Goal: Transaction & Acquisition: Download file/media

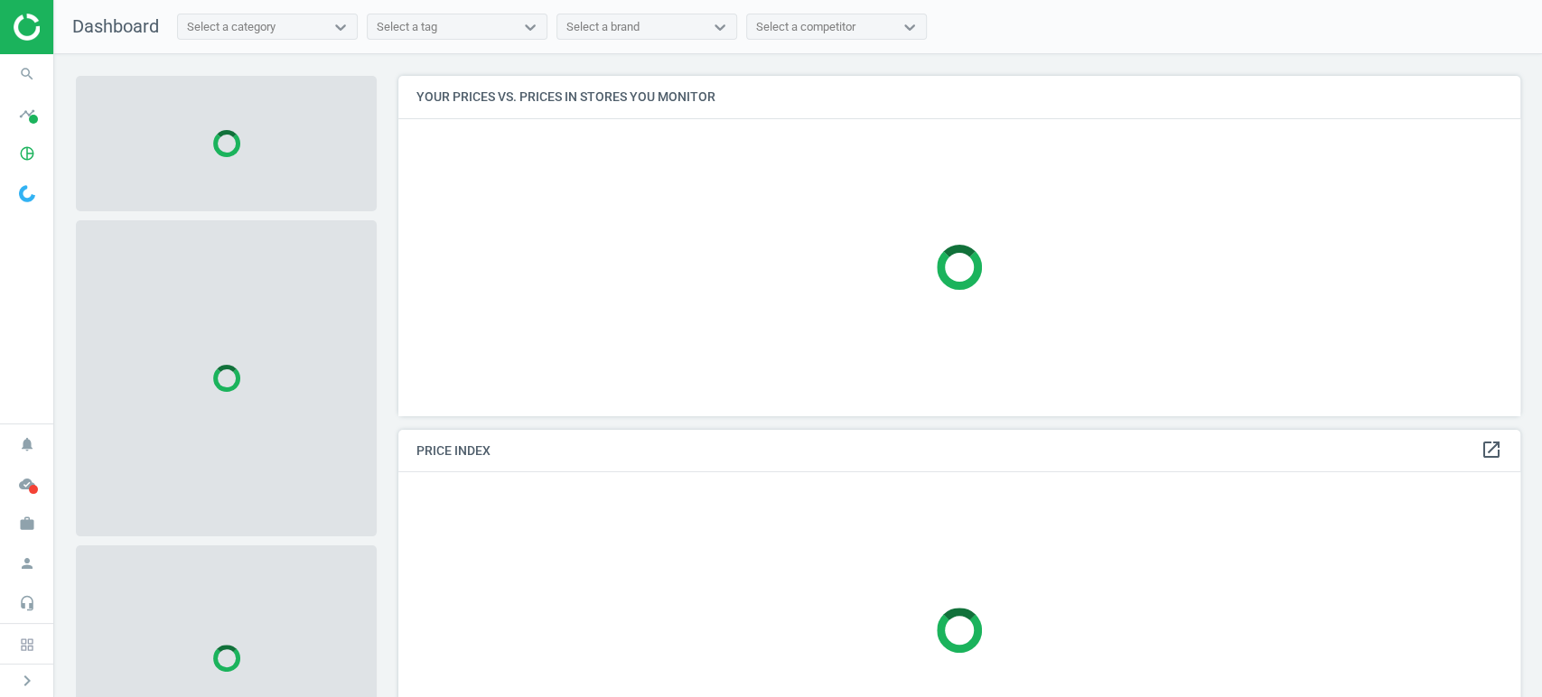
scroll to position [370, 1138]
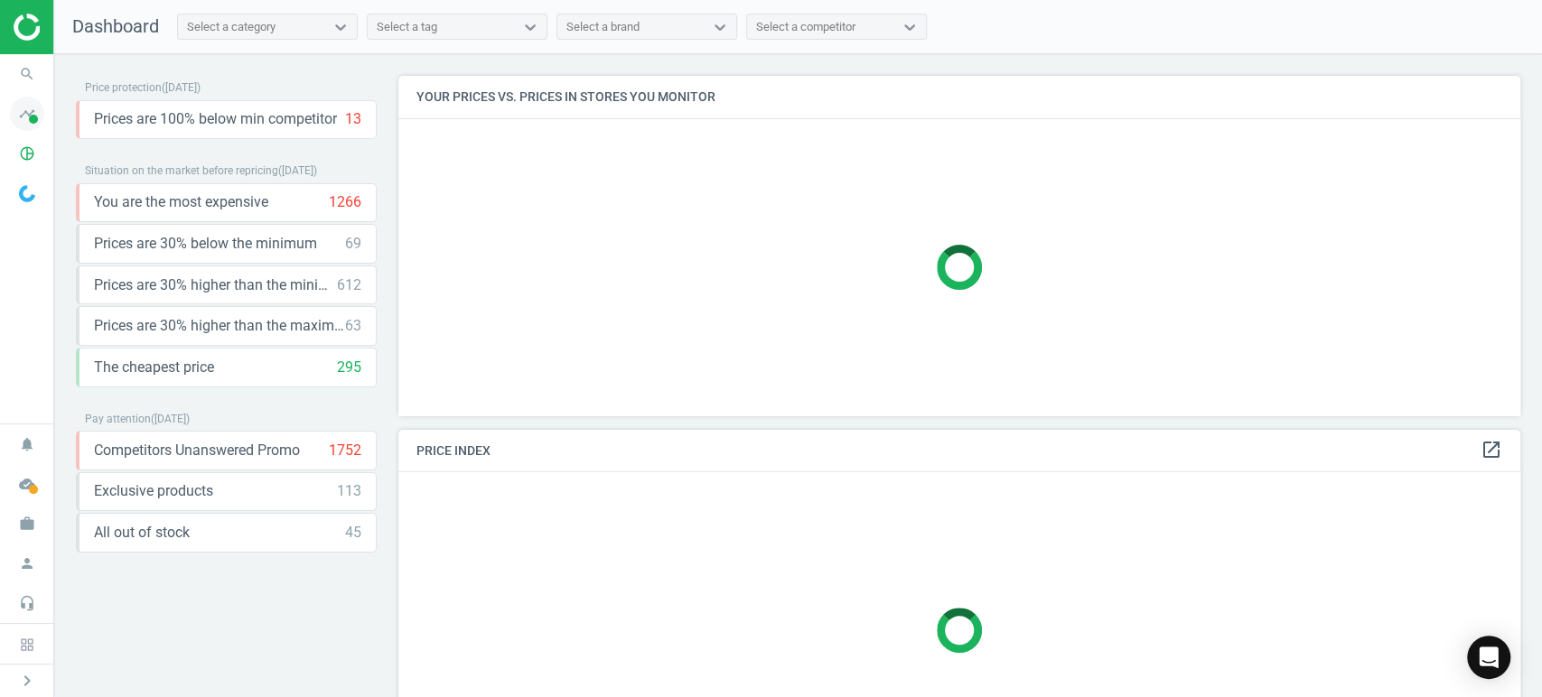
click at [33, 120] on span at bounding box center [33, 119] width 9 height 9
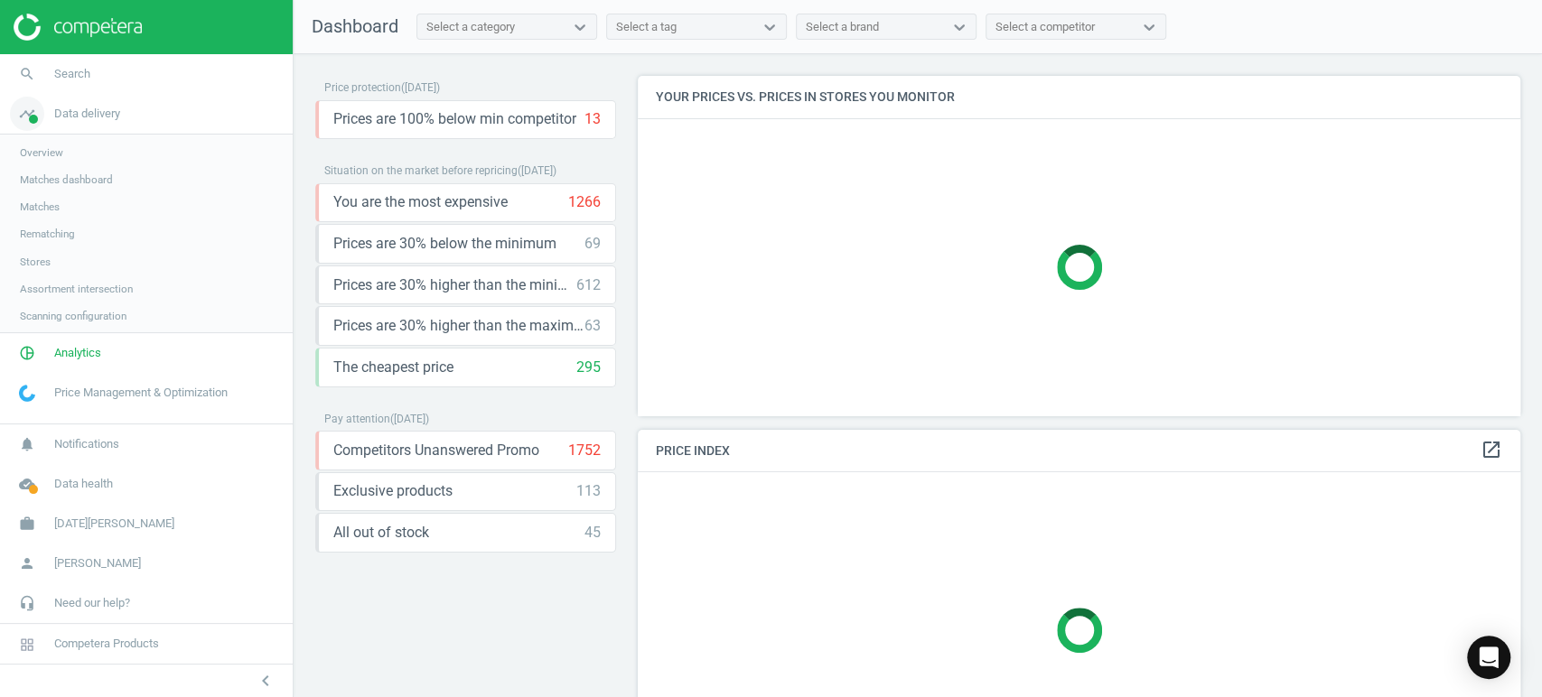
scroll to position [8, 9]
click at [64, 365] on link "pie_chart_outlined Analytics" at bounding box center [146, 355] width 293 height 40
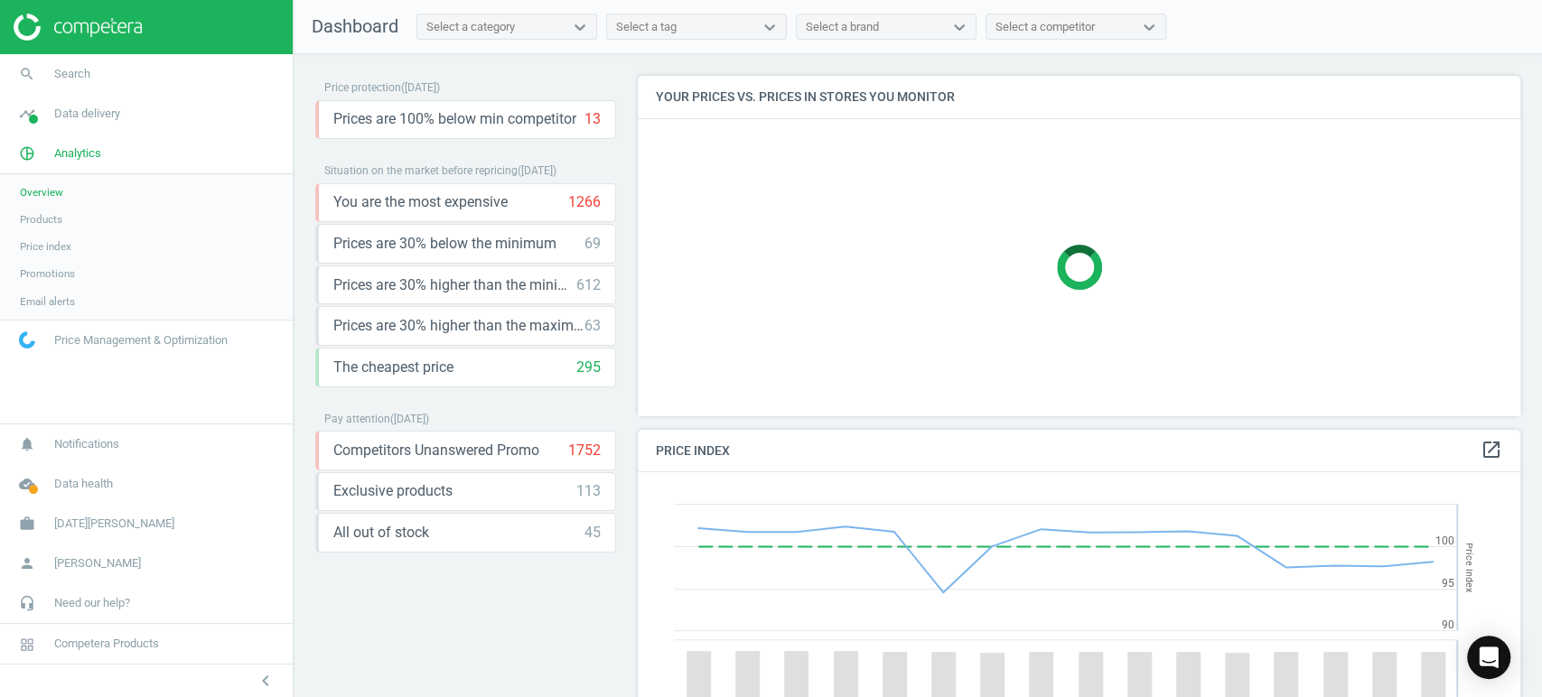
scroll to position [447, 898]
click at [46, 215] on span "Products" at bounding box center [41, 219] width 42 height 14
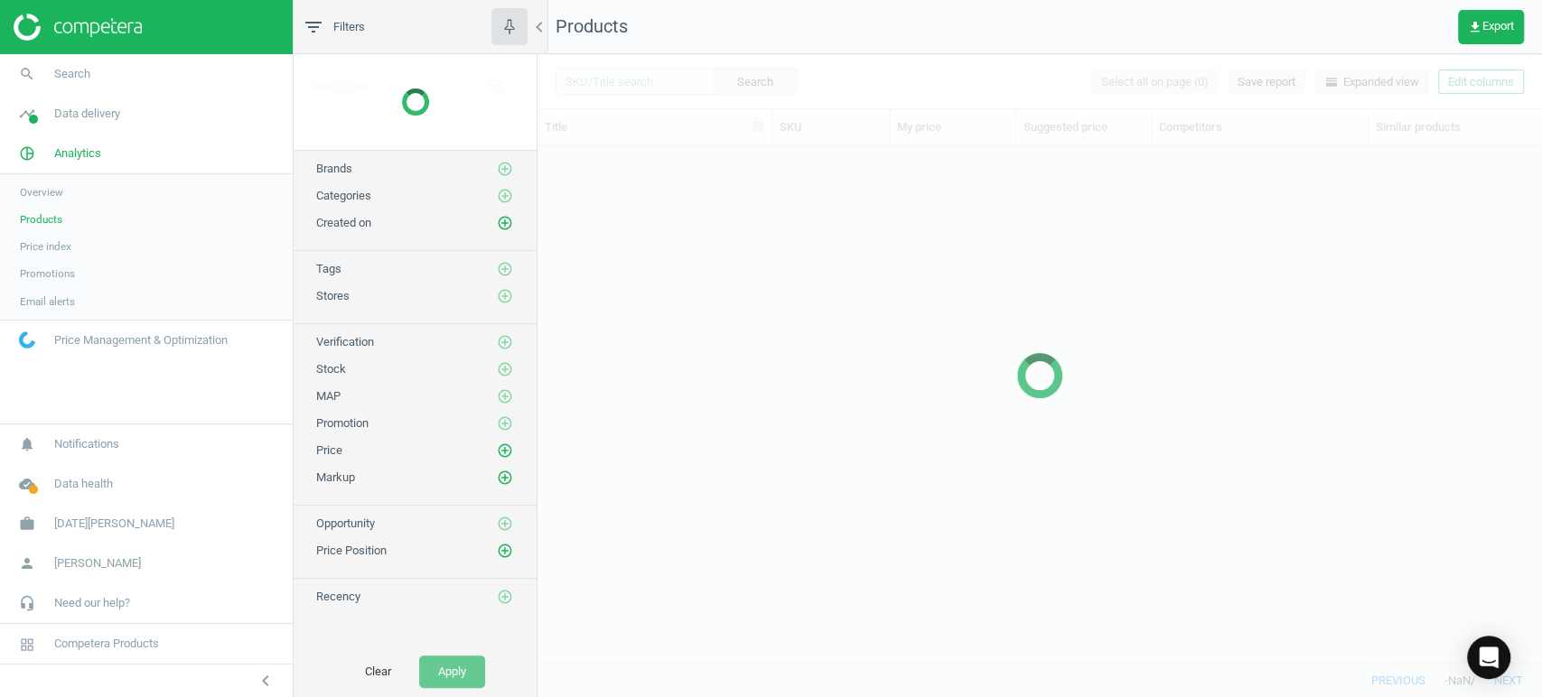
scroll to position [487, 988]
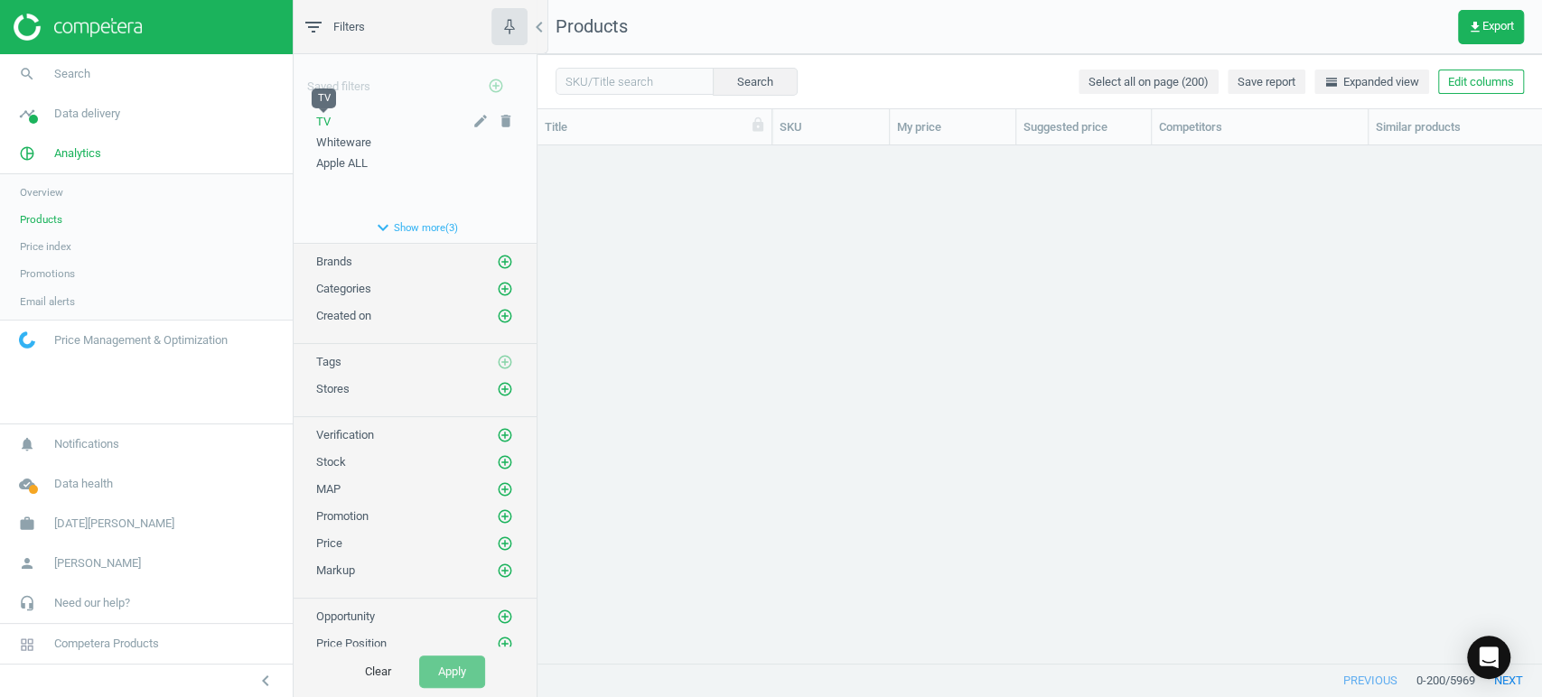
click at [322, 119] on span "TV" at bounding box center [323, 122] width 14 height 14
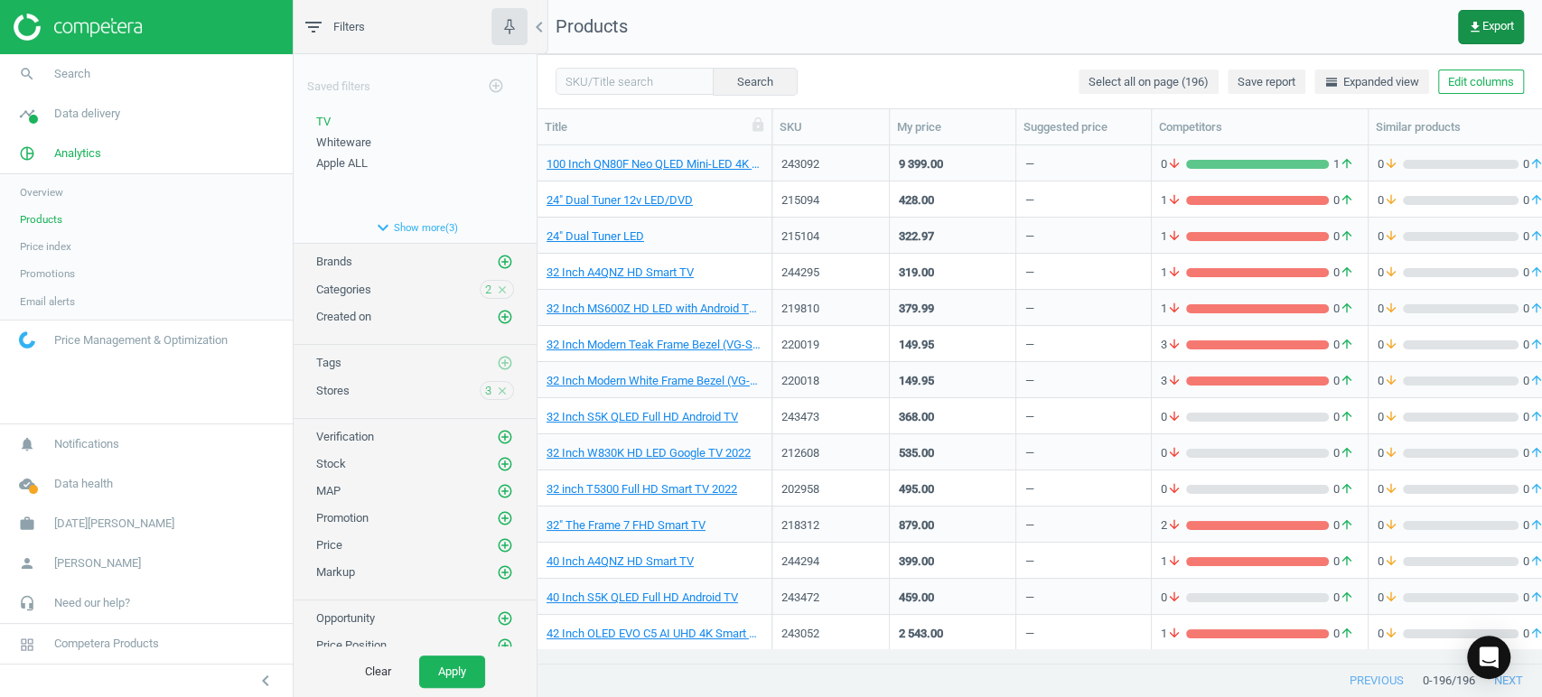
click at [1486, 20] on span "get_app Export" at bounding box center [1491, 27] width 46 height 14
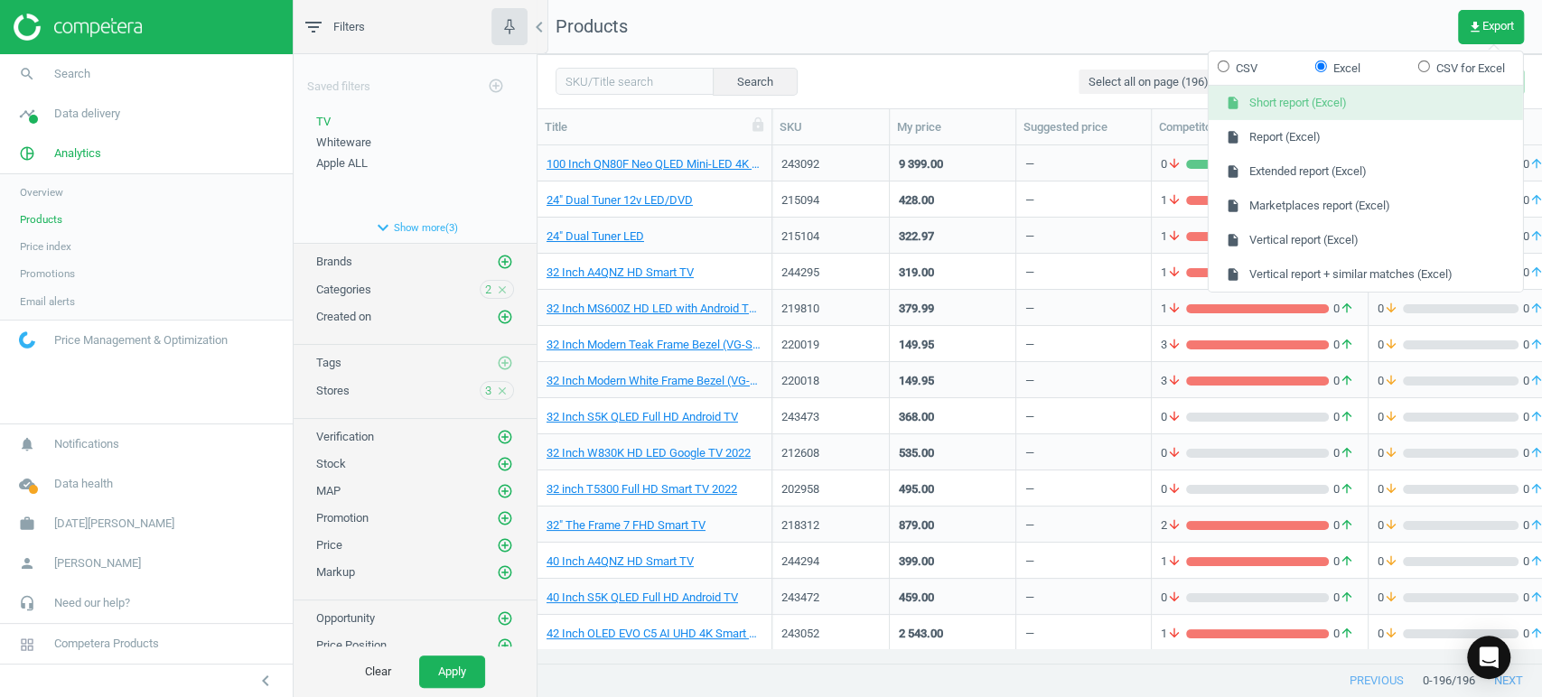
click at [1366, 101] on button "insert_drive_file Short report (Excel)" at bounding box center [1366, 103] width 314 height 34
